Goal: Task Accomplishment & Management: Manage account settings

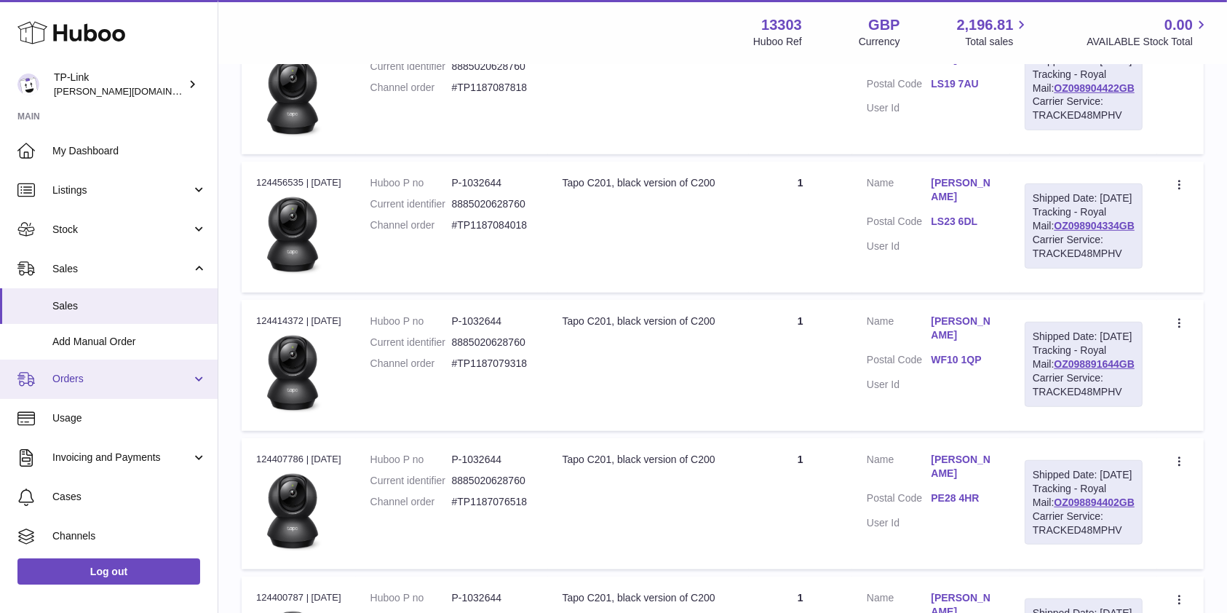
scroll to position [79, 0]
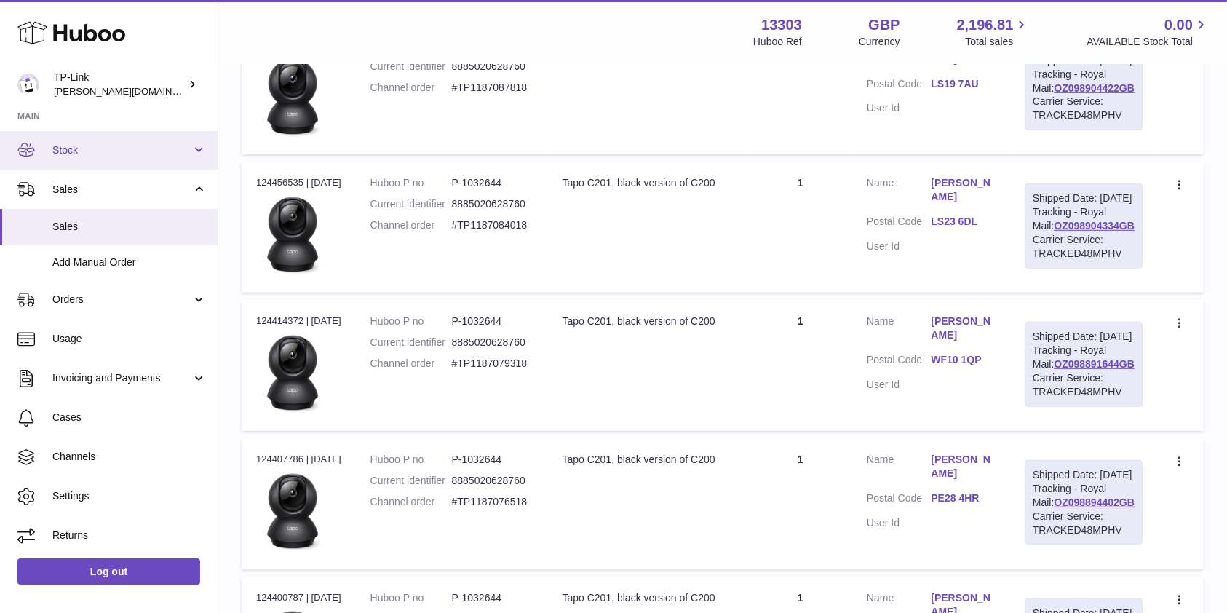
click at [116, 150] on span "Stock" at bounding box center [121, 150] width 139 height 14
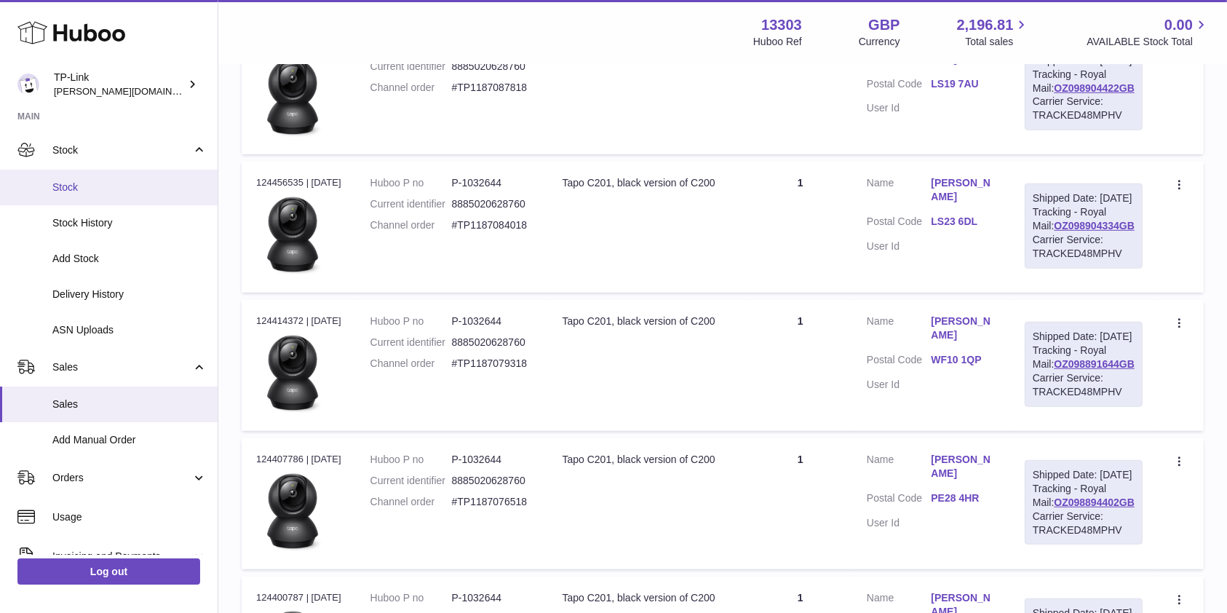
click at [116, 181] on span "Stock" at bounding box center [129, 187] width 154 height 14
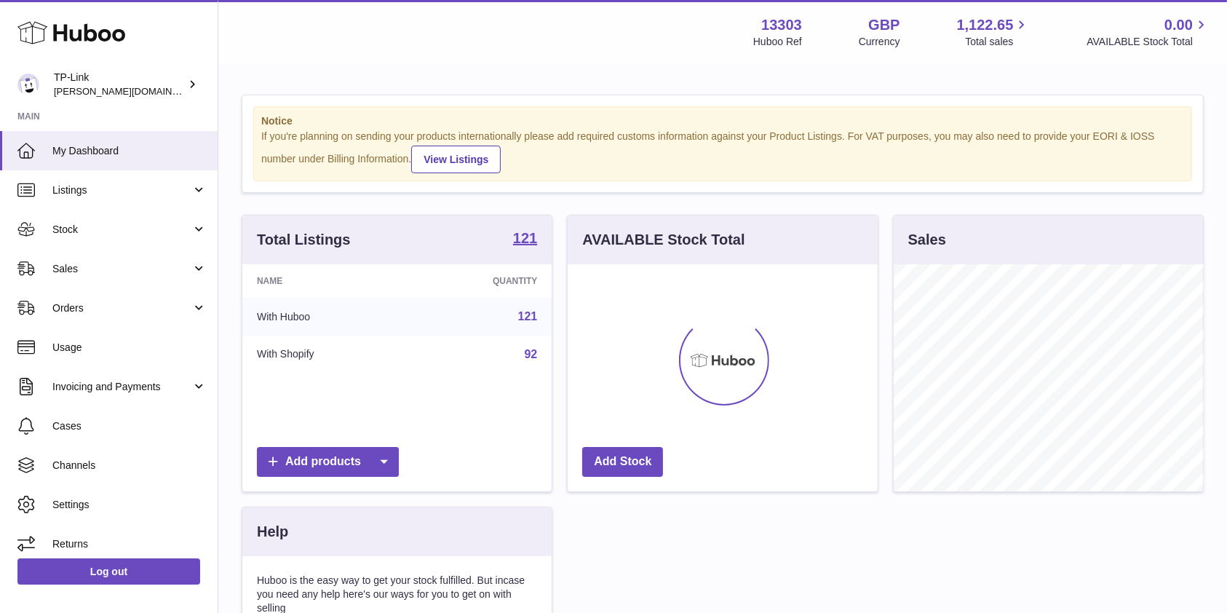
scroll to position [227, 309]
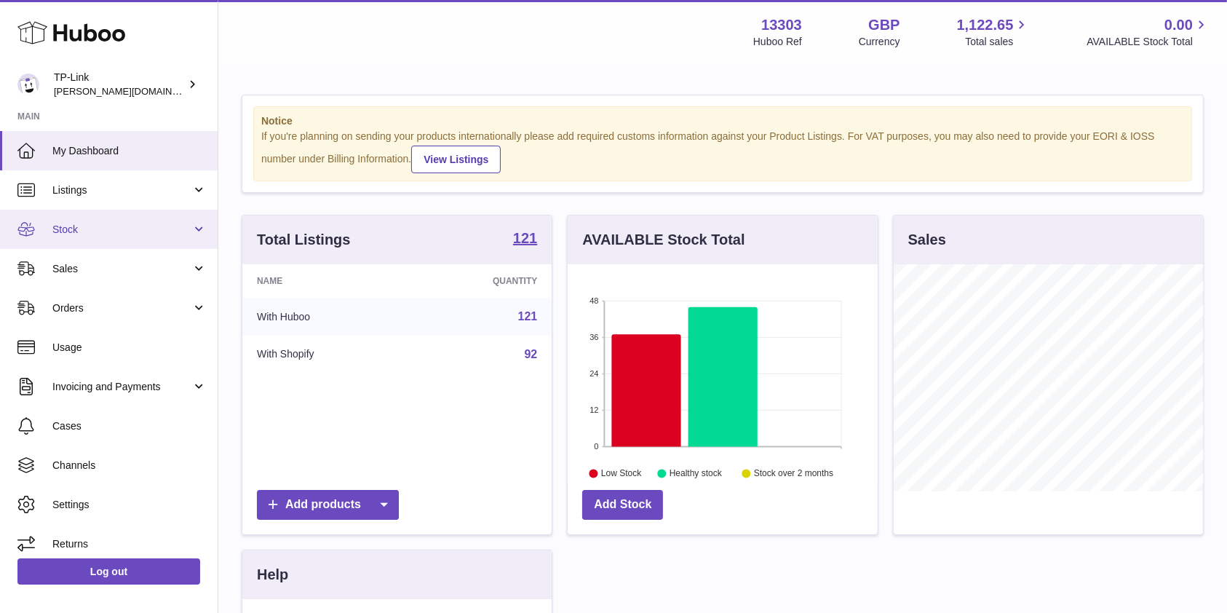
click at [81, 235] on span "Stock" at bounding box center [121, 230] width 139 height 14
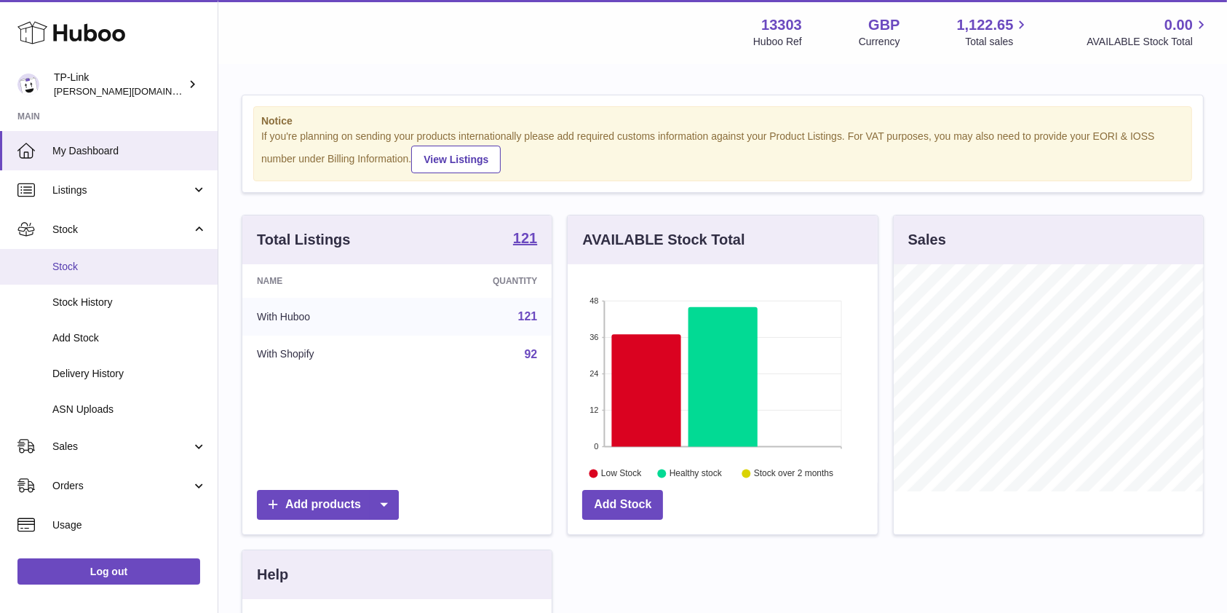
click at [92, 271] on span "Stock" at bounding box center [129, 267] width 154 height 14
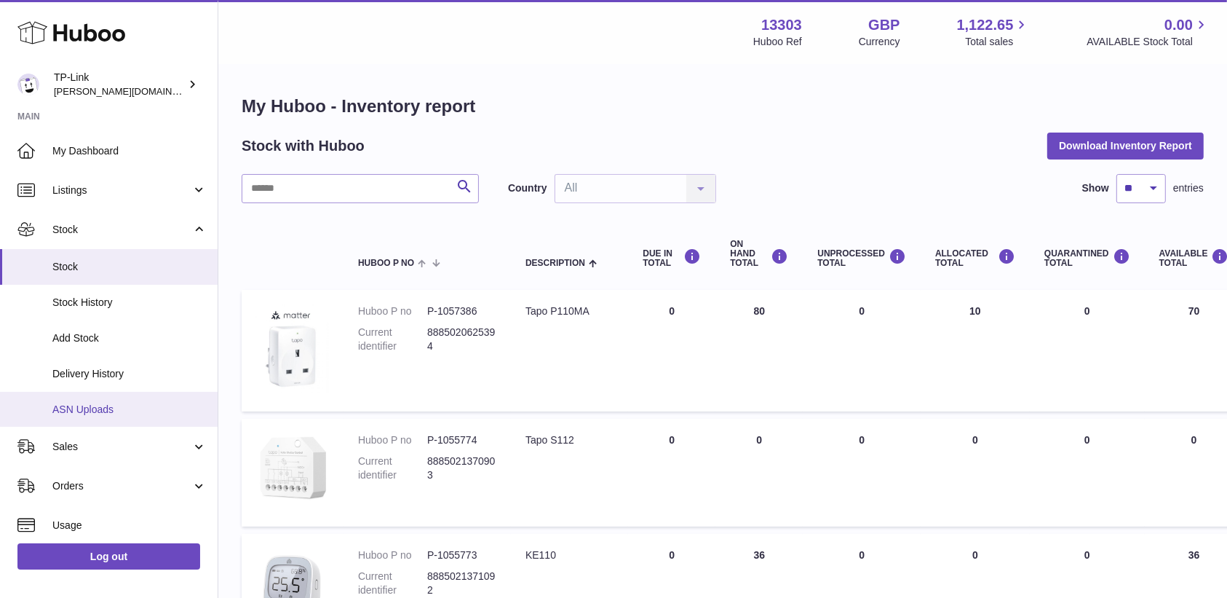
click at [79, 418] on link "ASN Uploads" at bounding box center [109, 410] width 218 height 36
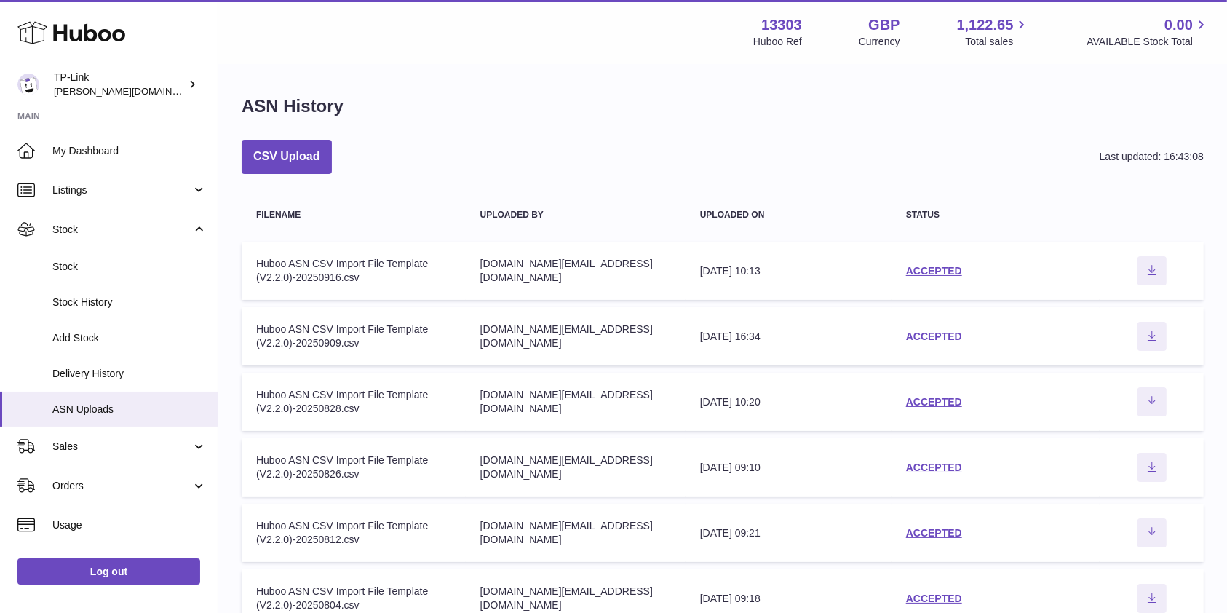
click at [932, 338] on link "ACCEPTED" at bounding box center [934, 336] width 56 height 12
click at [928, 272] on link "ACCEPTED" at bounding box center [934, 271] width 56 height 12
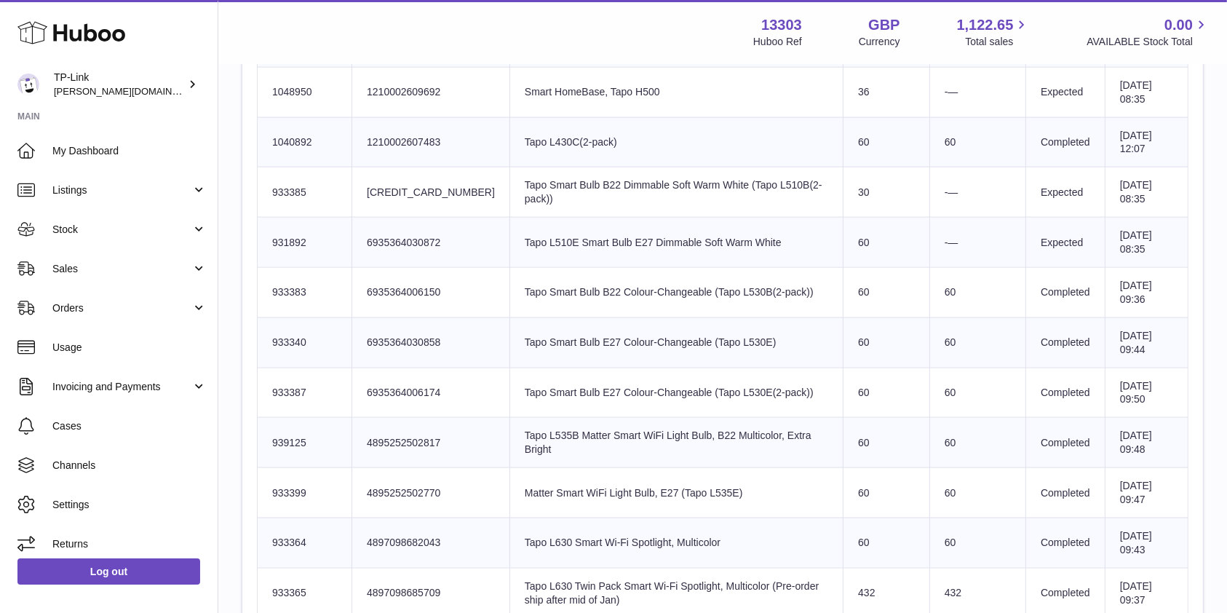
scroll to position [2135, 0]
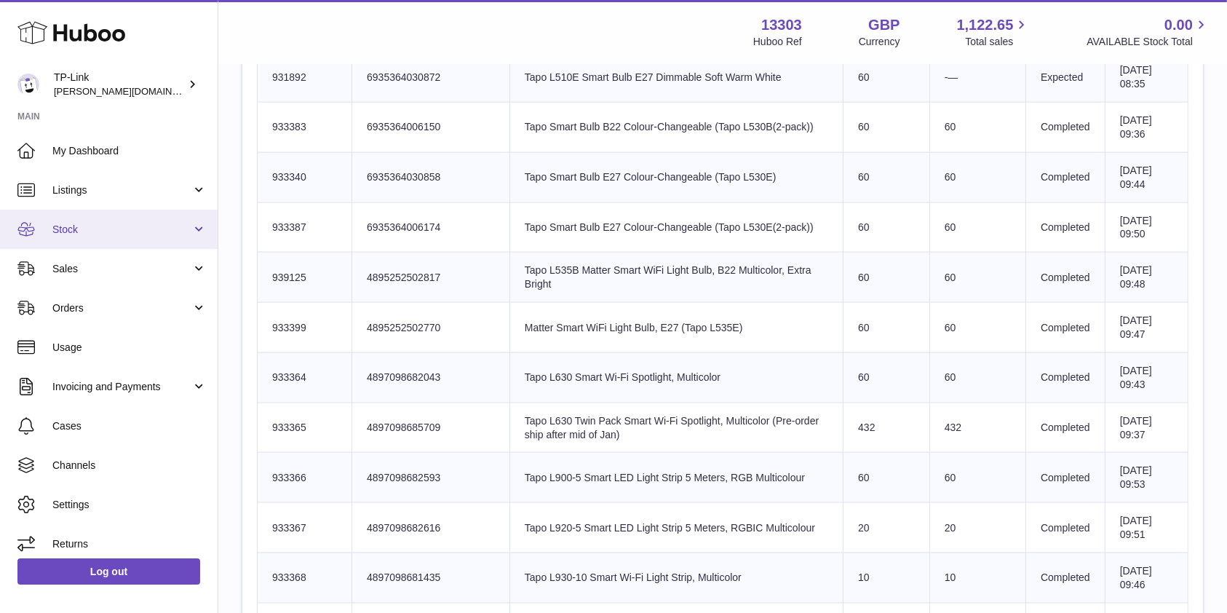
click at [88, 234] on span "Stock" at bounding box center [121, 230] width 139 height 14
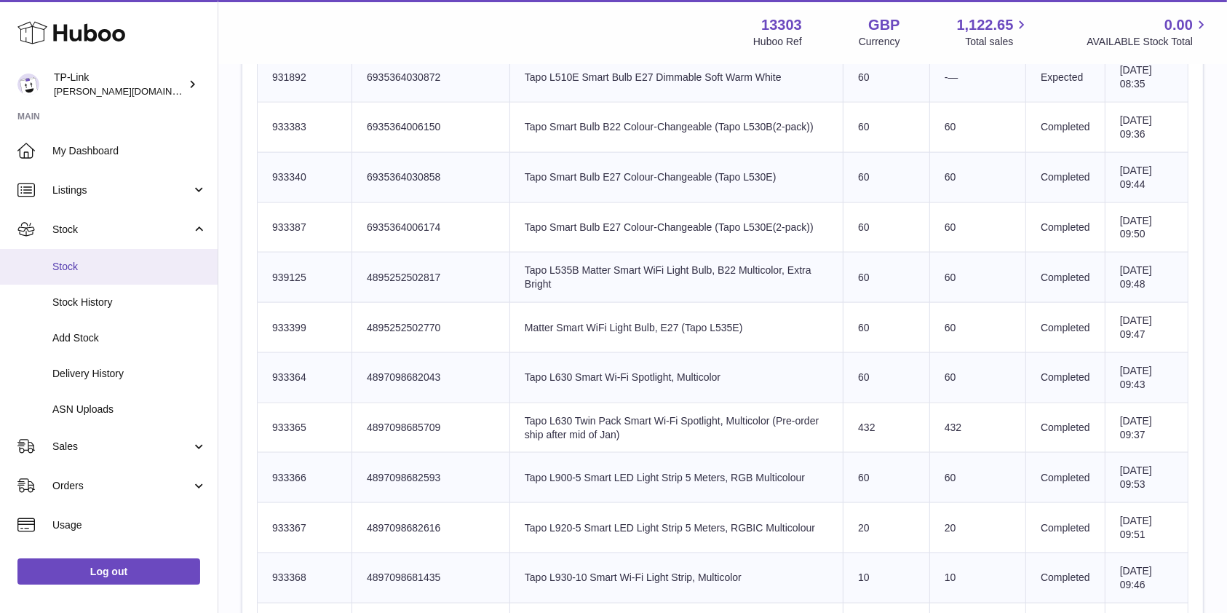
click at [98, 269] on span "Stock" at bounding box center [129, 267] width 154 height 14
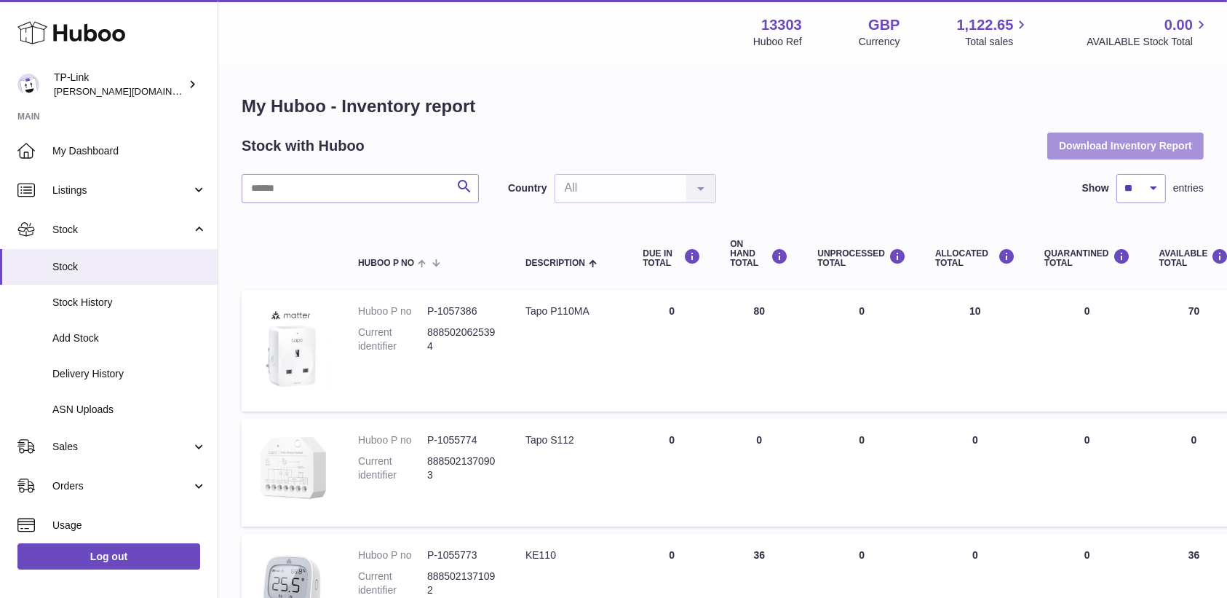
click at [1109, 144] on button "Download Inventory Report" at bounding box center [1125, 145] width 156 height 26
